Goal: Task Accomplishment & Management: Manage account settings

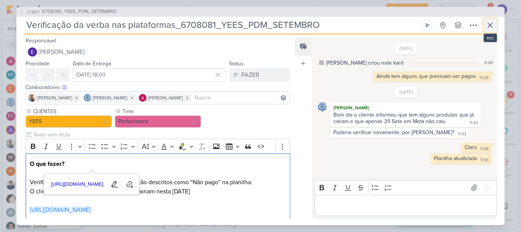
click at [491, 26] on icon at bounding box center [490, 25] width 5 height 5
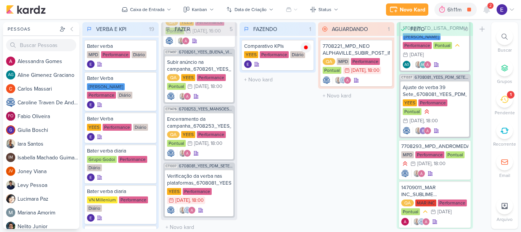
click at [491, 7] on span "2" at bounding box center [491, 6] width 2 height 6
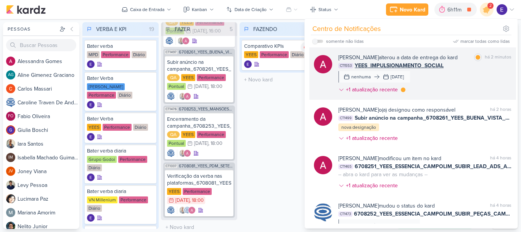
click at [489, 73] on div "[PERSON_NAME] alterou a data de entrega do kard marcar como lida há 2 minutos C…" at bounding box center [425, 74] width 173 height 43
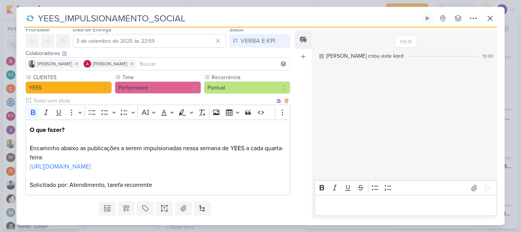
scroll to position [55, 0]
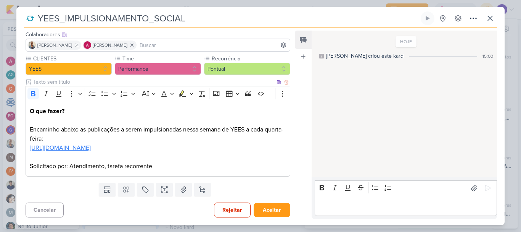
click at [91, 144] on link "[URL][DOMAIN_NAME]" at bounding box center [60, 148] width 61 height 8
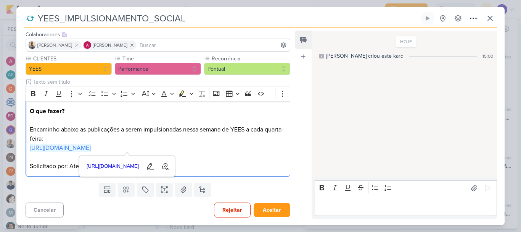
click at [498, 20] on div "YEES_IMPULSIONAMENTO_SOCIAL Criado por [PERSON_NAME] nenhum grupo disponível" at bounding box center [260, 117] width 489 height 213
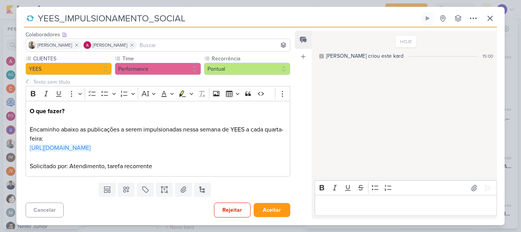
click at [498, 20] on div "YEES_IMPULSIONAMENTO_SOCIAL Criado por [PERSON_NAME] nenhum grupo disponível" at bounding box center [260, 117] width 489 height 213
click at [492, 21] on icon at bounding box center [490, 18] width 9 height 9
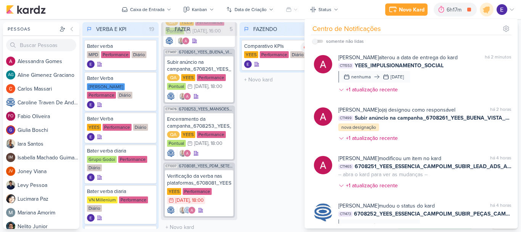
click at [281, 148] on div "FAZENDO 1 Mover Para Esquerda Mover Para Direita [GEOGRAPHIC_DATA] Comparativo …" at bounding box center [278, 125] width 76 height 207
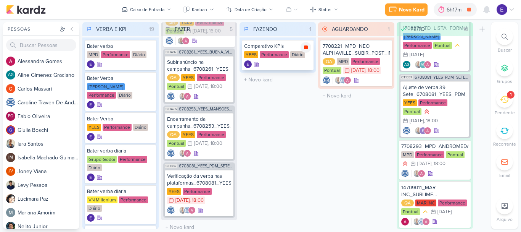
click at [306, 48] on icon at bounding box center [306, 47] width 4 height 4
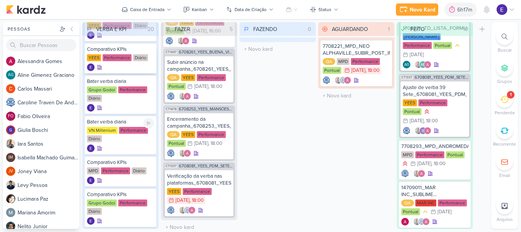
scroll to position [115, 0]
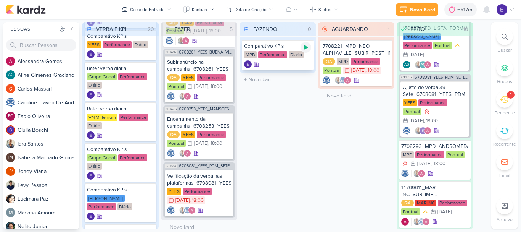
click at [307, 43] on div at bounding box center [306, 47] width 11 height 11
click at [291, 60] on div "Comparativo KPIs MPD Performance Diário" at bounding box center [278, 55] width 72 height 31
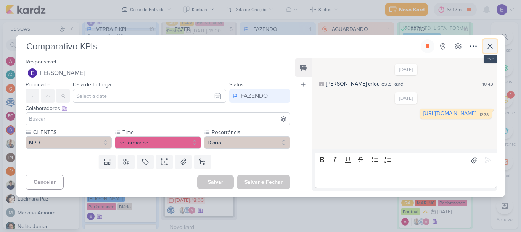
click at [494, 45] on icon at bounding box center [490, 46] width 9 height 9
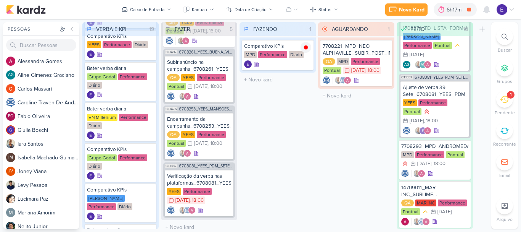
click at [514, 95] on div "1" at bounding box center [511, 95] width 8 height 8
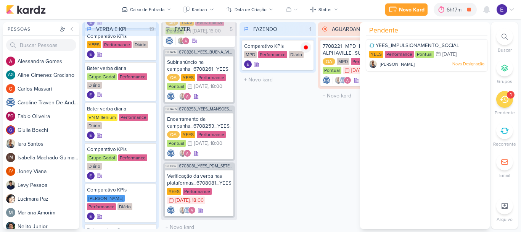
click at [391, 59] on div "YEES_IMPULSIONAMENTO_SOCIAL [GEOGRAPHIC_DATA] Performance Pontual 3/9 [DATE]" at bounding box center [426, 55] width 121 height 32
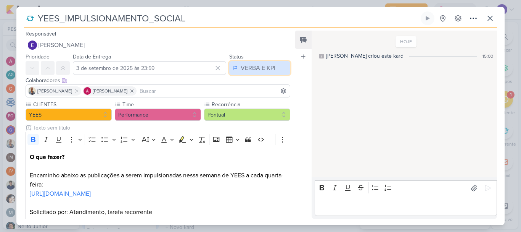
click at [256, 67] on div "VERBA E KPI" at bounding box center [258, 67] width 35 height 9
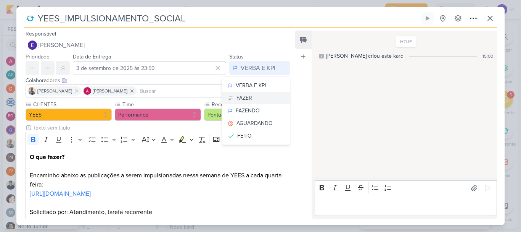
click at [253, 96] on button "FAZER" at bounding box center [256, 98] width 68 height 13
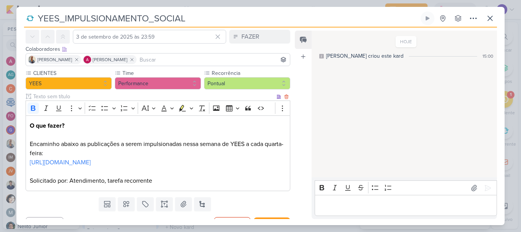
scroll to position [55, 0]
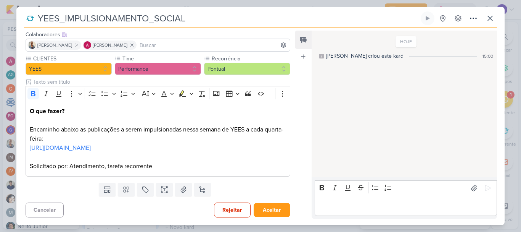
click at [262, 202] on div "Cancelar Rejeitar Aceitar" at bounding box center [154, 208] width 277 height 19
click at [262, 215] on button "Aceitar" at bounding box center [272, 210] width 37 height 14
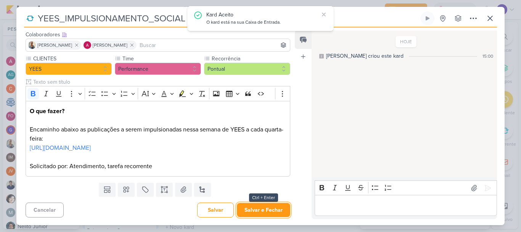
click at [262, 215] on button "Salvar e Fechar" at bounding box center [263, 210] width 53 height 14
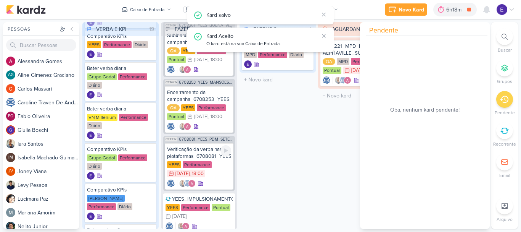
scroll to position [139, 0]
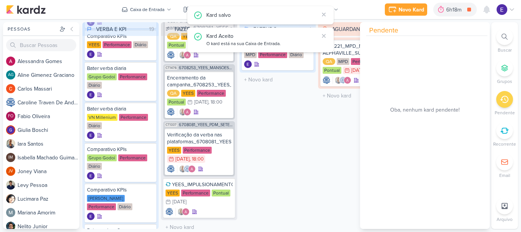
click at [283, 157] on div "FAZENDO 1 Mover Para Esquerda Mover Para Direita [GEOGRAPHIC_DATA] Comparativo …" at bounding box center [278, 125] width 76 height 207
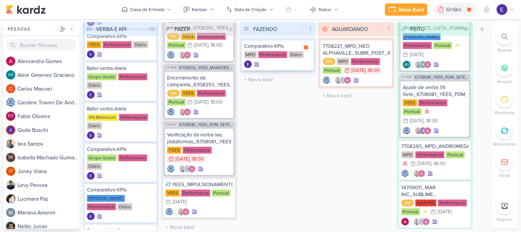
click at [276, 65] on div at bounding box center [277, 64] width 67 height 8
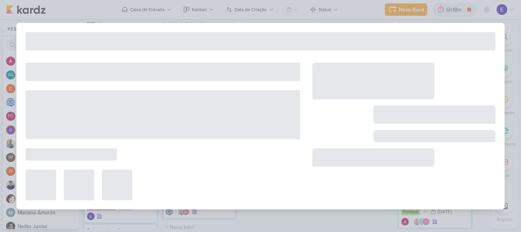
type input "Comparativo KPIs"
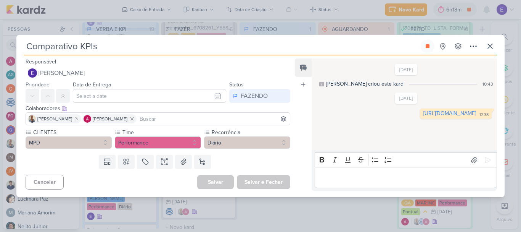
scroll to position [0, 0]
click at [424, 116] on link "[URL][DOMAIN_NAME]" at bounding box center [450, 113] width 53 height 6
click at [423, 54] on div "Comparativo KPIs Criado por mim nenhum grupo disponível esc" at bounding box center [260, 47] width 473 height 16
click at [427, 48] on icon at bounding box center [428, 46] width 4 height 4
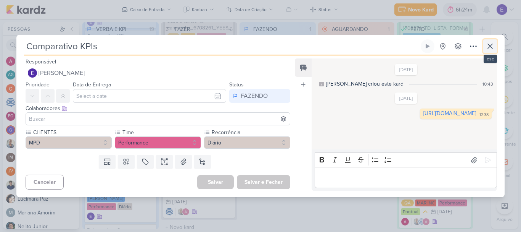
click at [496, 45] on button at bounding box center [491, 46] width 14 height 14
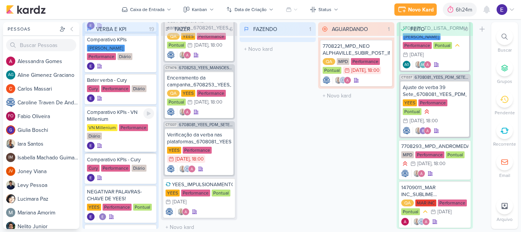
scroll to position [305, 0]
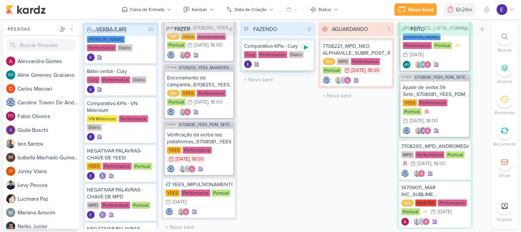
click at [305, 48] on icon at bounding box center [306, 47] width 4 height 4
click at [297, 63] on div at bounding box center [277, 64] width 67 height 8
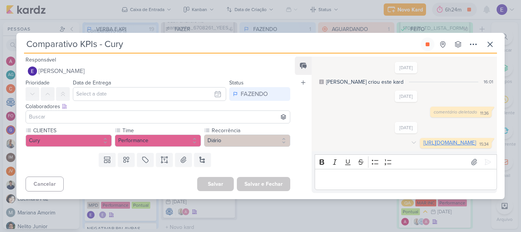
click at [424, 146] on link "[URL][DOMAIN_NAME]" at bounding box center [450, 142] width 53 height 6
click at [429, 41] on icon at bounding box center [428, 44] width 6 height 6
click at [491, 40] on icon at bounding box center [490, 44] width 9 height 9
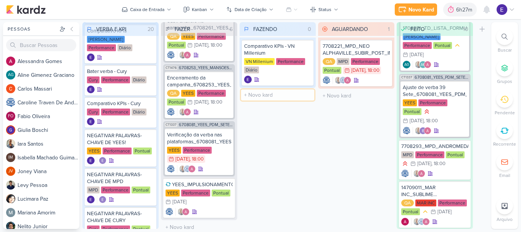
click at [279, 92] on input "text" at bounding box center [277, 94] width 73 height 11
click at [297, 135] on div "FAZENDO 1 Mover Para Esquerda Mover Para Direita [GEOGRAPHIC_DATA] Comparativo …" at bounding box center [278, 125] width 76 height 207
click at [307, 49] on icon at bounding box center [306, 47] width 6 height 6
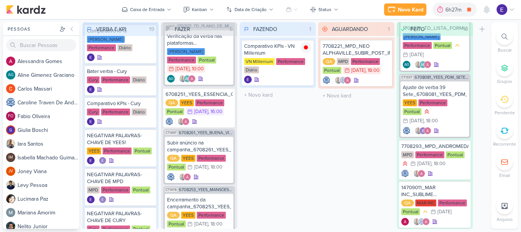
scroll to position [0, 0]
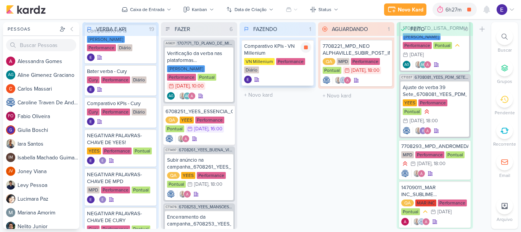
click at [287, 81] on div at bounding box center [277, 80] width 67 height 8
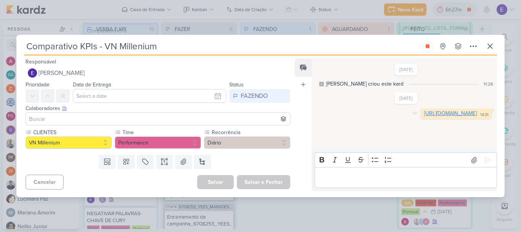
click at [425, 116] on link "[URL][DOMAIN_NAME]" at bounding box center [451, 113] width 53 height 6
click at [428, 45] on icon at bounding box center [428, 46] width 4 height 4
click at [490, 45] on icon at bounding box center [490, 46] width 5 height 5
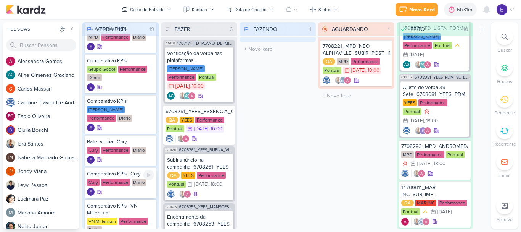
scroll to position [229, 0]
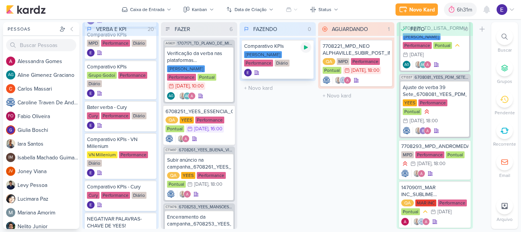
click at [305, 47] on icon at bounding box center [306, 47] width 4 height 4
click at [302, 62] on div "[PERSON_NAME] Performance Diário" at bounding box center [277, 59] width 67 height 16
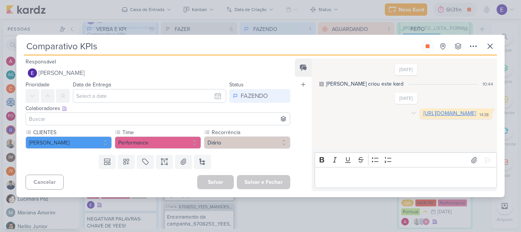
click at [424, 116] on link "[URL][DOMAIN_NAME]" at bounding box center [450, 113] width 53 height 6
click at [426, 49] on icon at bounding box center [428, 46] width 6 height 6
click at [496, 45] on button at bounding box center [491, 46] width 14 height 14
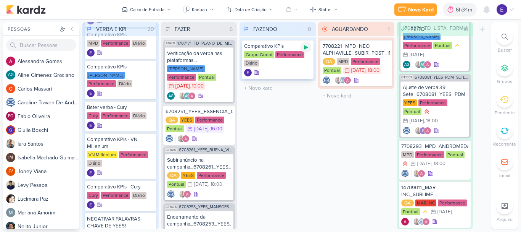
click at [305, 49] on icon at bounding box center [306, 47] width 4 height 4
click at [287, 71] on div at bounding box center [277, 73] width 67 height 8
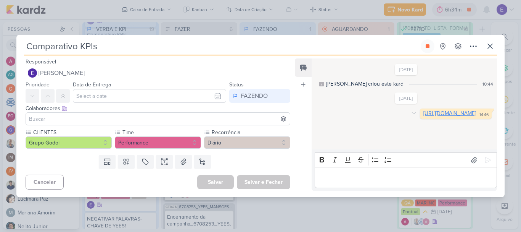
click at [424, 116] on link "[URL][DOMAIN_NAME]" at bounding box center [450, 113] width 53 height 6
click at [423, 48] on button at bounding box center [428, 46] width 14 height 14
click at [489, 46] on icon at bounding box center [490, 46] width 9 height 9
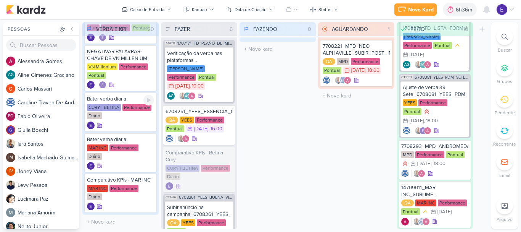
scroll to position [557, 0]
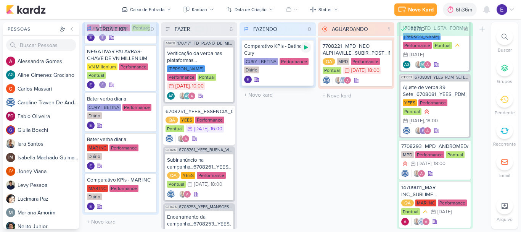
click at [310, 47] on div at bounding box center [306, 47] width 11 height 11
click at [299, 71] on div "CURY | BETINA Performance Diário" at bounding box center [277, 66] width 67 height 16
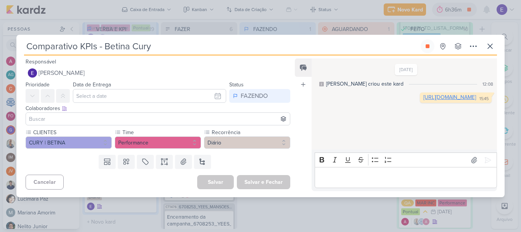
click at [424, 100] on link "[URL][DOMAIN_NAME]" at bounding box center [450, 97] width 53 height 6
click at [424, 46] on button at bounding box center [428, 46] width 14 height 14
click at [490, 47] on icon at bounding box center [490, 46] width 5 height 5
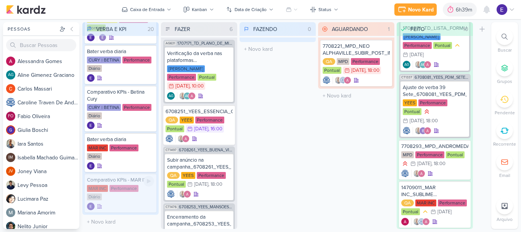
scroll to position [563, 0]
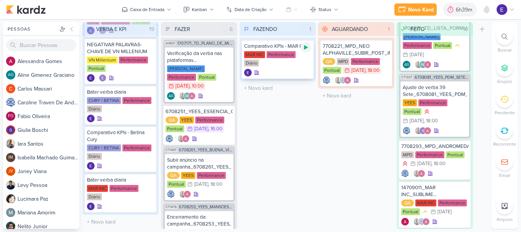
click at [310, 48] on div at bounding box center [306, 47] width 11 height 11
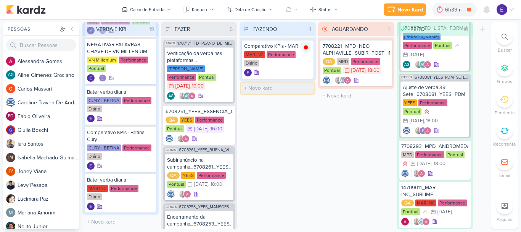
click at [287, 83] on input "text" at bounding box center [277, 87] width 73 height 11
click at [284, 123] on div "FAZENDO 1 Mover Para Esquerda Mover Para Direita [GEOGRAPHIC_DATA] Comparativo …" at bounding box center [278, 125] width 76 height 207
click at [286, 72] on div at bounding box center [277, 73] width 67 height 8
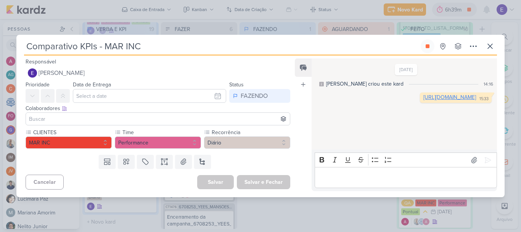
click at [424, 100] on link "[URL][DOMAIN_NAME]" at bounding box center [450, 97] width 53 height 6
click at [429, 44] on icon at bounding box center [428, 46] width 4 height 4
click at [487, 44] on icon at bounding box center [490, 46] width 9 height 9
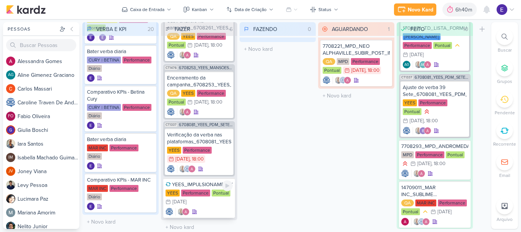
scroll to position [98, 0]
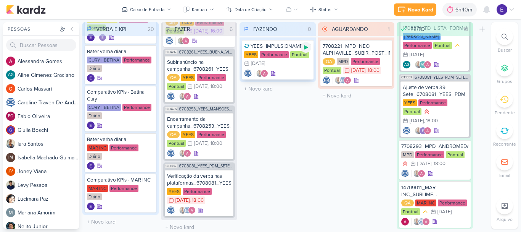
click at [308, 46] on icon at bounding box center [306, 47] width 6 height 6
click at [282, 70] on div at bounding box center [277, 73] width 67 height 8
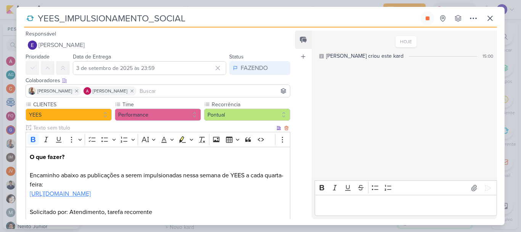
click at [91, 191] on link "[URL][DOMAIN_NAME]" at bounding box center [60, 194] width 61 height 8
click at [490, 14] on icon at bounding box center [490, 18] width 9 height 9
